Goal: Information Seeking & Learning: Check status

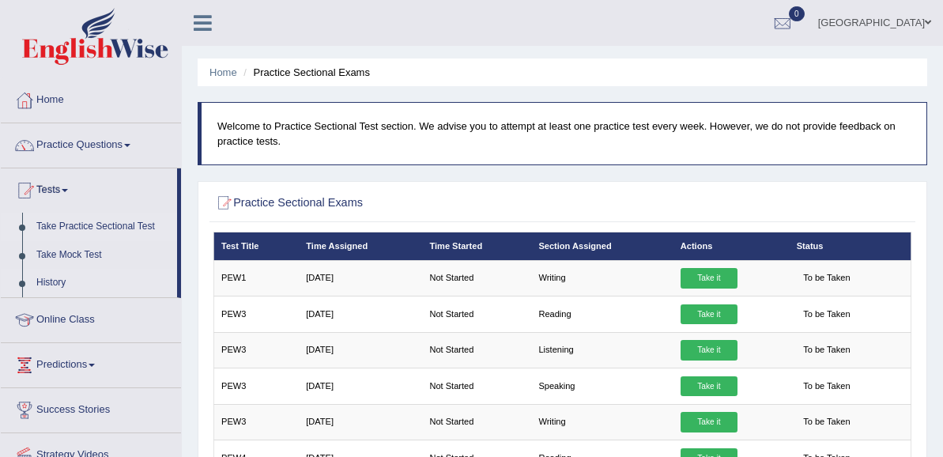
click at [51, 276] on link "History" at bounding box center [103, 283] width 148 height 28
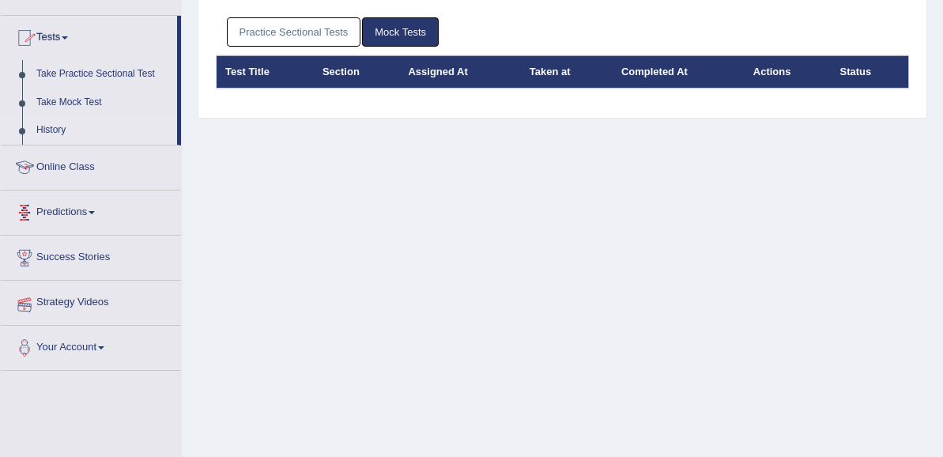
scroll to position [158, 0]
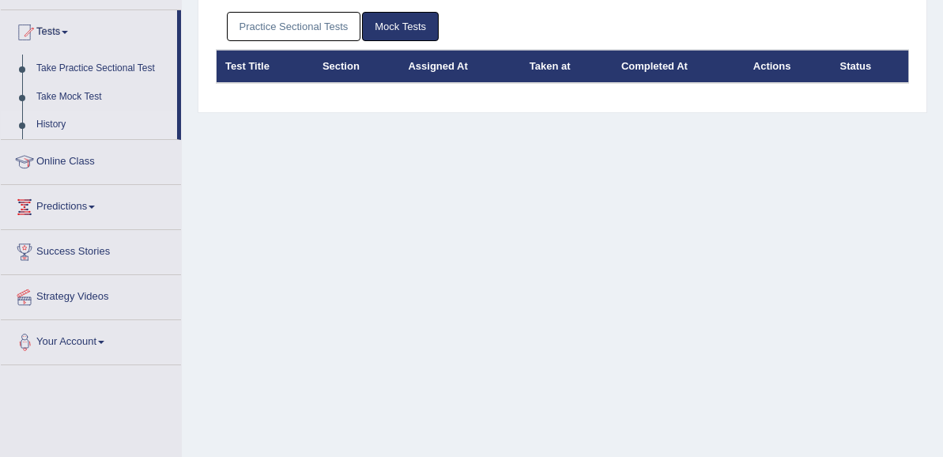
click at [95, 343] on link "Your Account" at bounding box center [91, 340] width 180 height 40
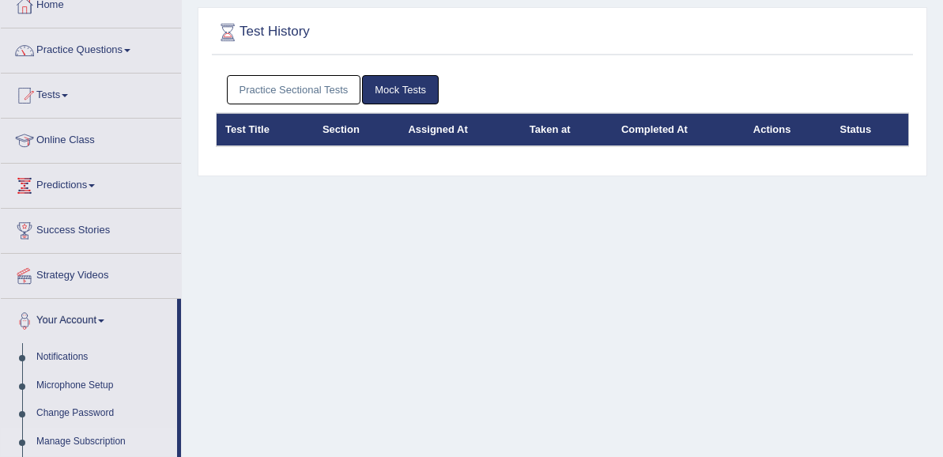
scroll to position [79, 0]
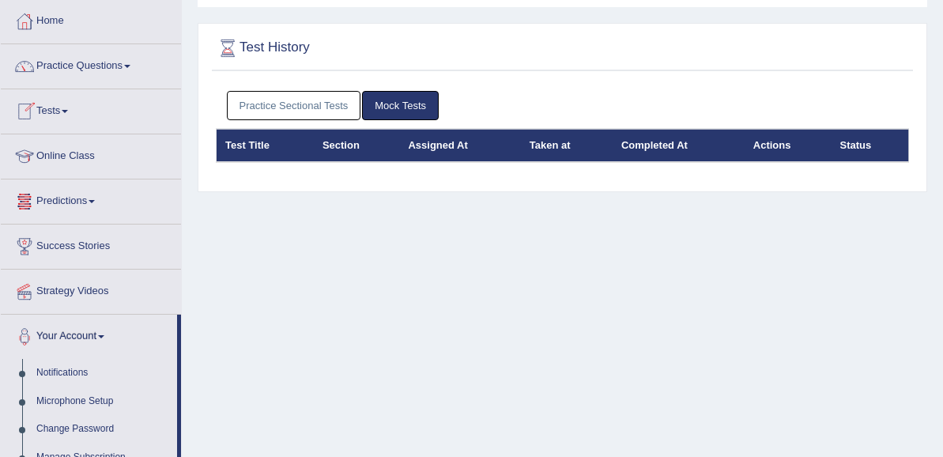
click at [58, 115] on link "Tests" at bounding box center [91, 109] width 180 height 40
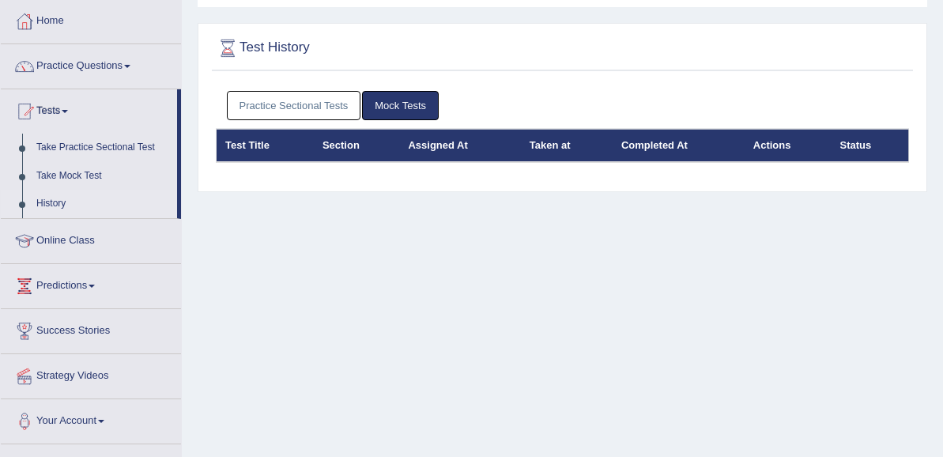
click at [60, 114] on link "Tests" at bounding box center [89, 109] width 176 height 40
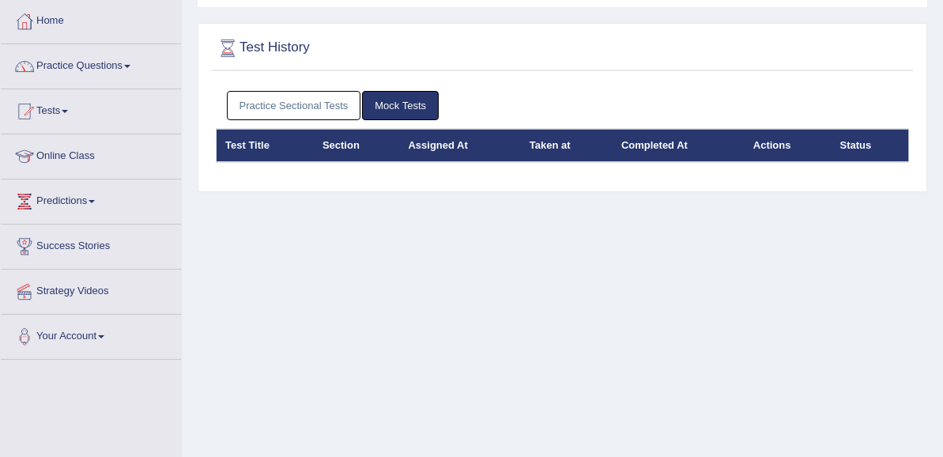
click at [312, 106] on link "Practice Sectional Tests" at bounding box center [294, 105] width 134 height 29
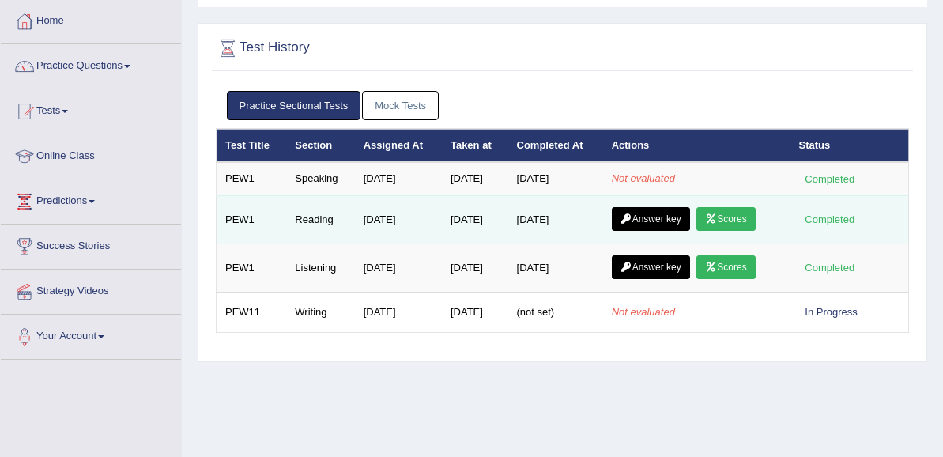
click at [746, 221] on link "Scores" at bounding box center [726, 219] width 59 height 24
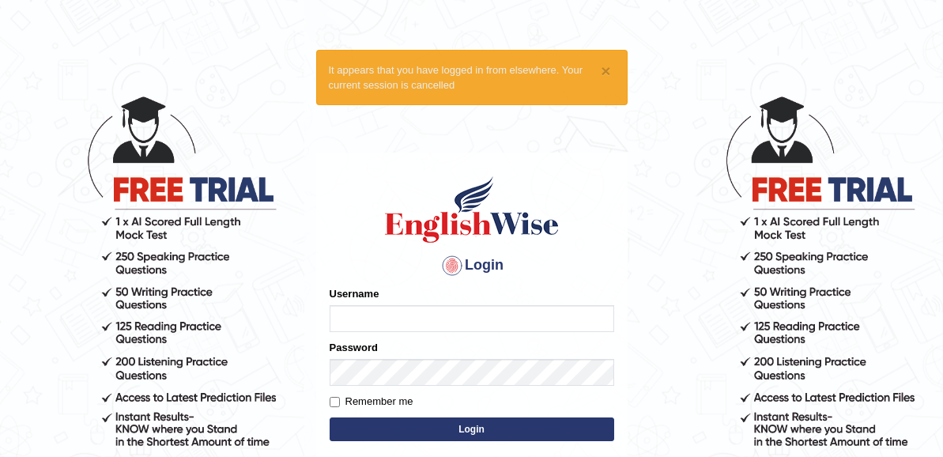
type input "gabriel_05"
click at [332, 401] on input "Remember me" at bounding box center [335, 402] width 10 height 10
checkbox input "true"
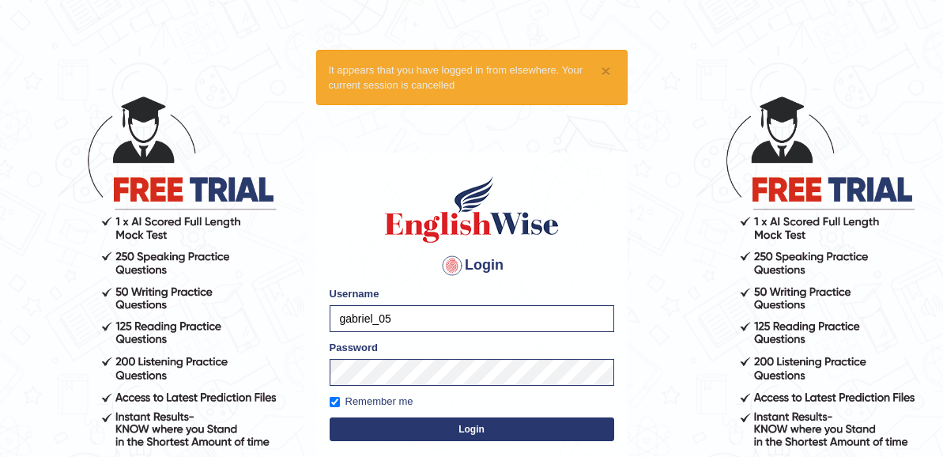
click at [462, 431] on button "Login" at bounding box center [472, 430] width 285 height 24
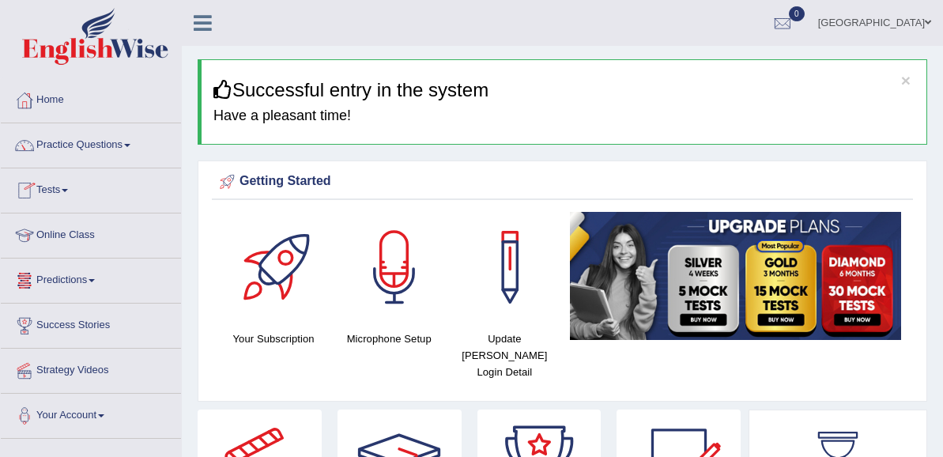
click at [52, 188] on link "Tests" at bounding box center [91, 188] width 180 height 40
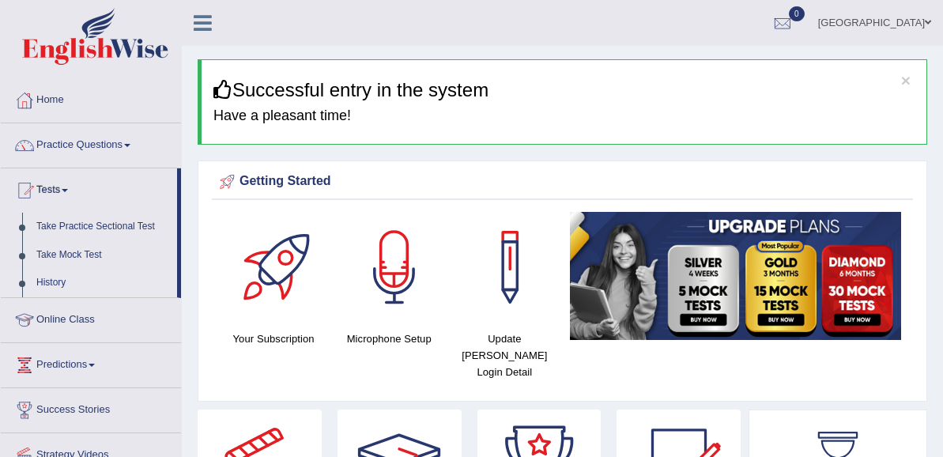
click at [55, 279] on link "History" at bounding box center [103, 283] width 148 height 28
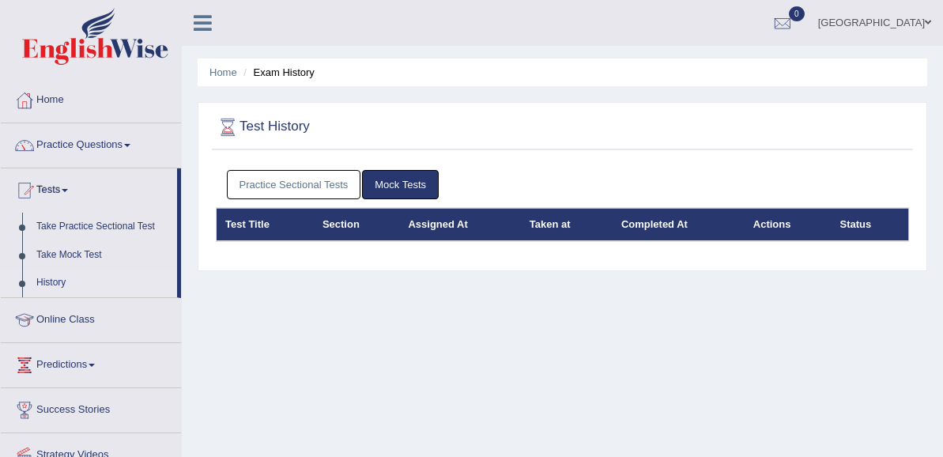
click at [295, 186] on link "Practice Sectional Tests" at bounding box center [294, 184] width 134 height 29
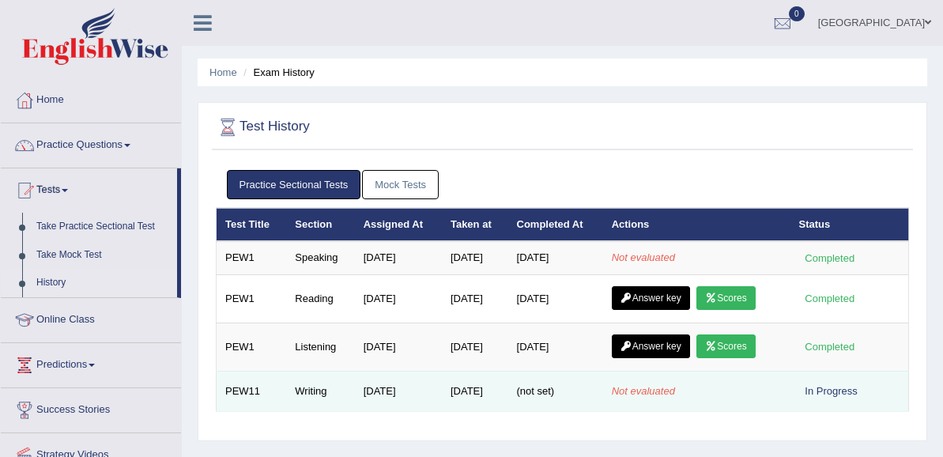
scroll to position [79, 0]
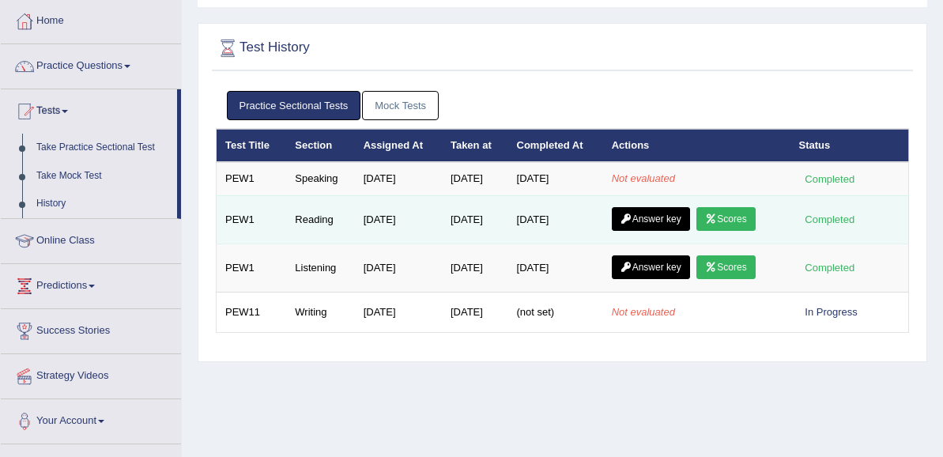
click at [738, 223] on link "Scores" at bounding box center [726, 219] width 59 height 24
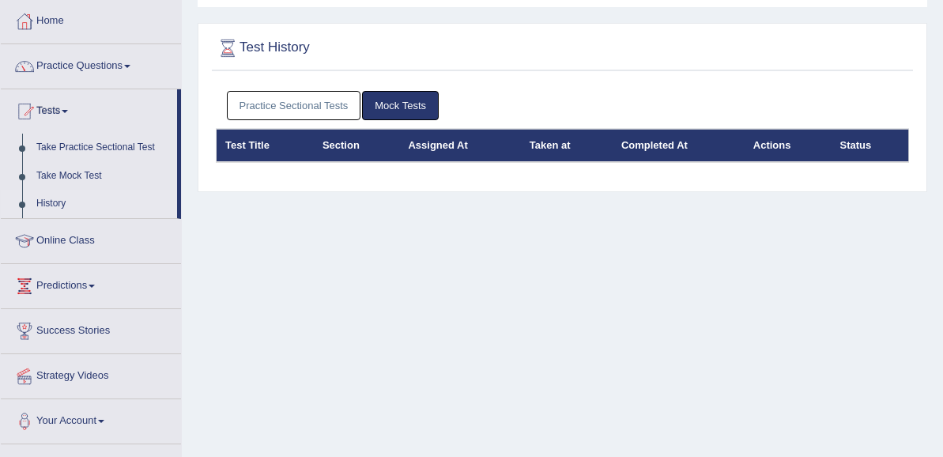
click at [309, 109] on link "Practice Sectional Tests" at bounding box center [294, 105] width 134 height 29
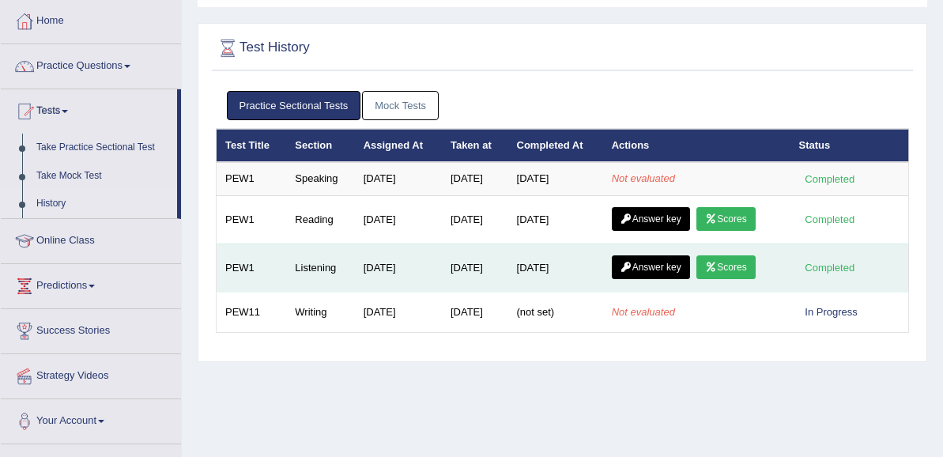
click at [739, 270] on link "Scores" at bounding box center [726, 267] width 59 height 24
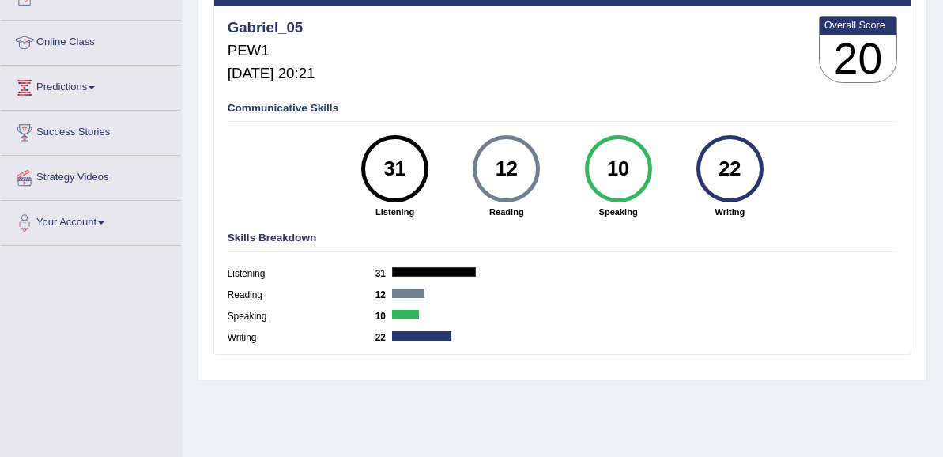
scroll to position [158, 0]
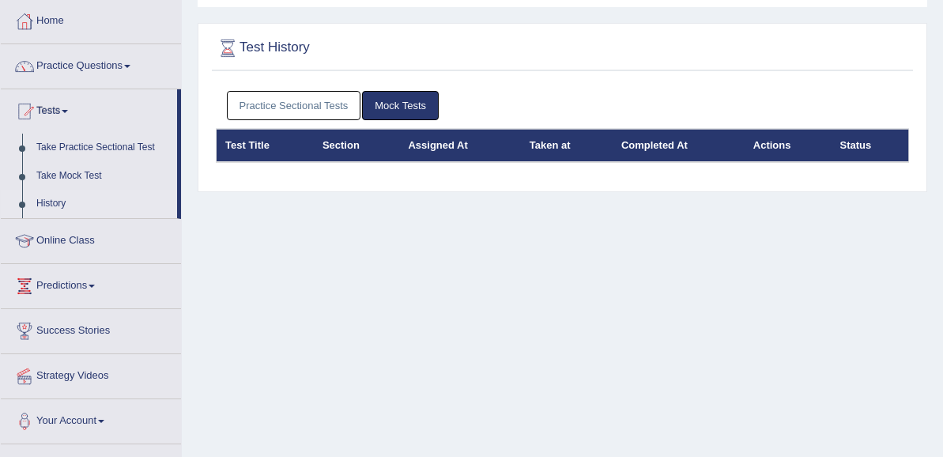
click at [284, 103] on link "Practice Sectional Tests" at bounding box center [294, 105] width 134 height 29
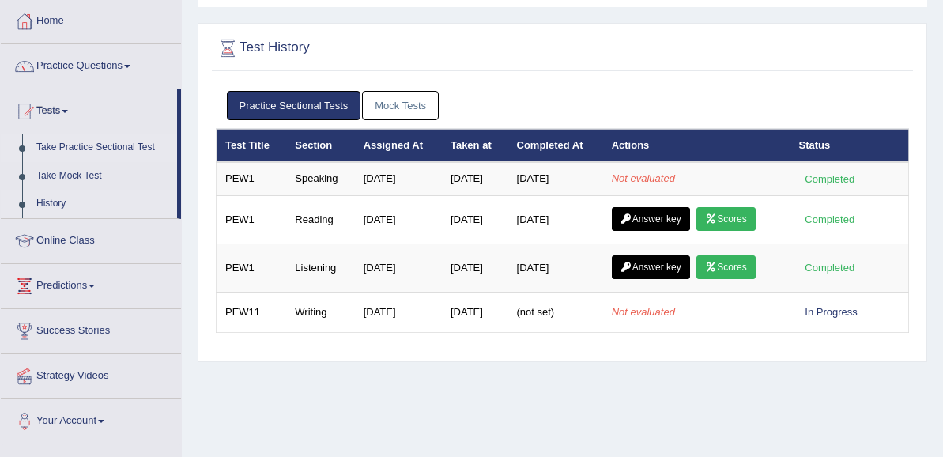
click at [85, 151] on link "Take Practice Sectional Test" at bounding box center [103, 148] width 148 height 28
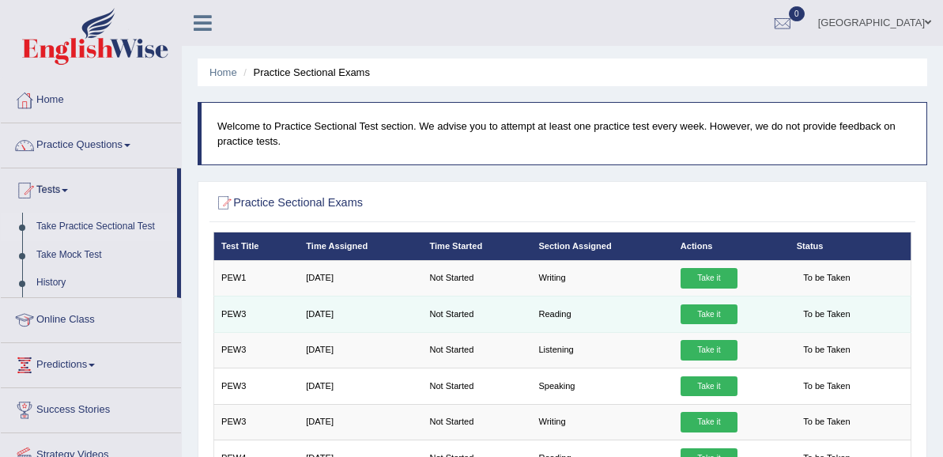
scroll to position [79, 0]
